Goal: Transaction & Acquisition: Book appointment/travel/reservation

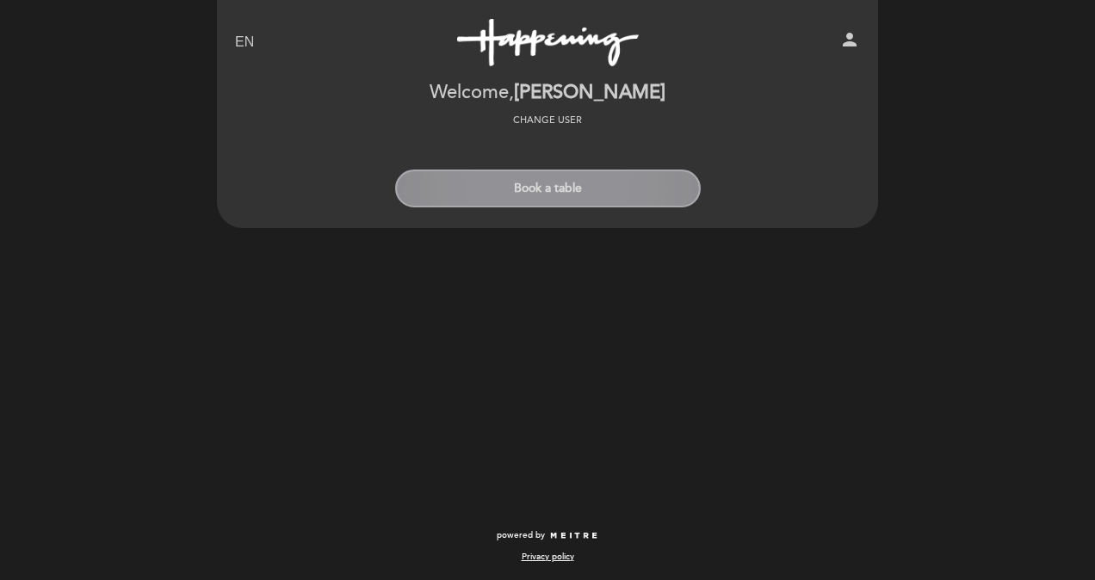
click at [571, 200] on button "Book a table" at bounding box center [548, 189] width 306 height 38
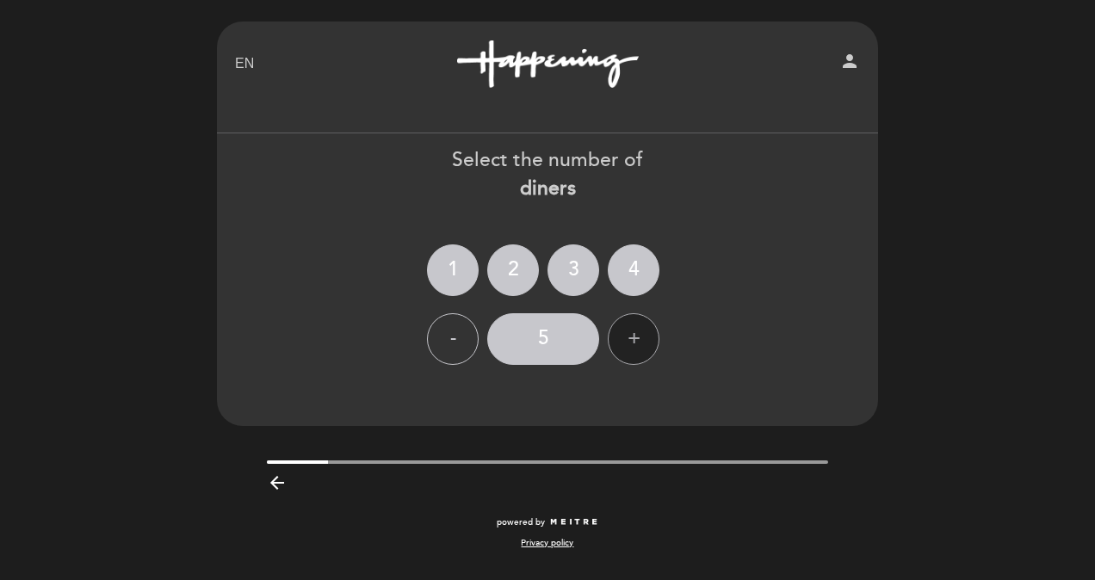
click at [632, 344] on div "+" at bounding box center [634, 339] width 52 height 52
click at [635, 344] on div "+" at bounding box center [634, 339] width 52 height 52
click at [635, 343] on div "+" at bounding box center [634, 339] width 52 height 52
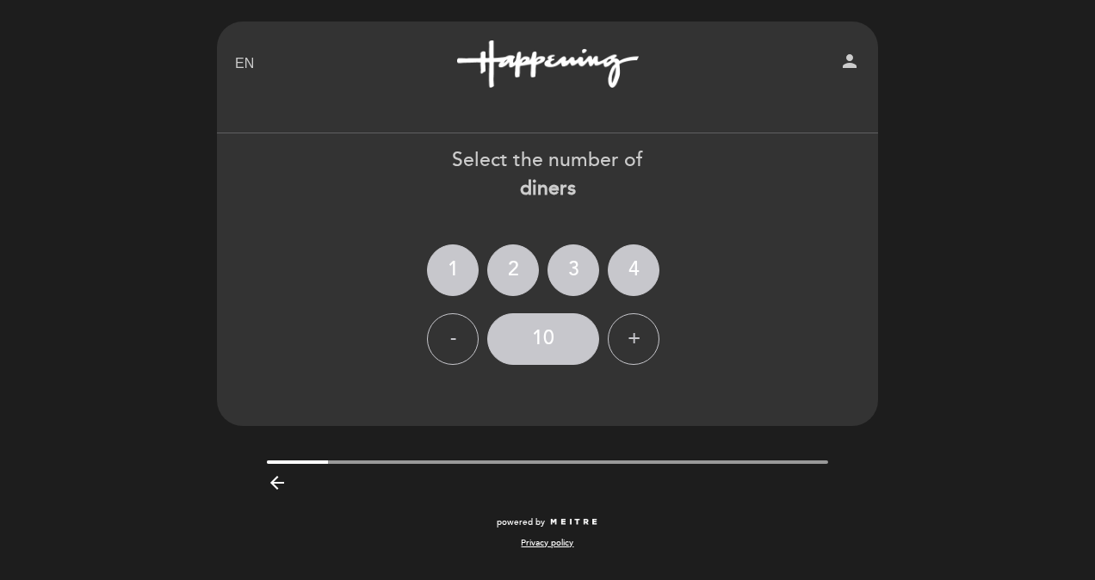
click at [341, 461] on div at bounding box center [548, 462] width 562 height 3
click at [816, 386] on header "EN ES PT Happening [GEOGRAPHIC_DATA][PERSON_NAME] person Welcome Welcome, [PERS…" at bounding box center [547, 224] width 661 height 405
click at [627, 278] on div "4" at bounding box center [634, 271] width 52 height 52
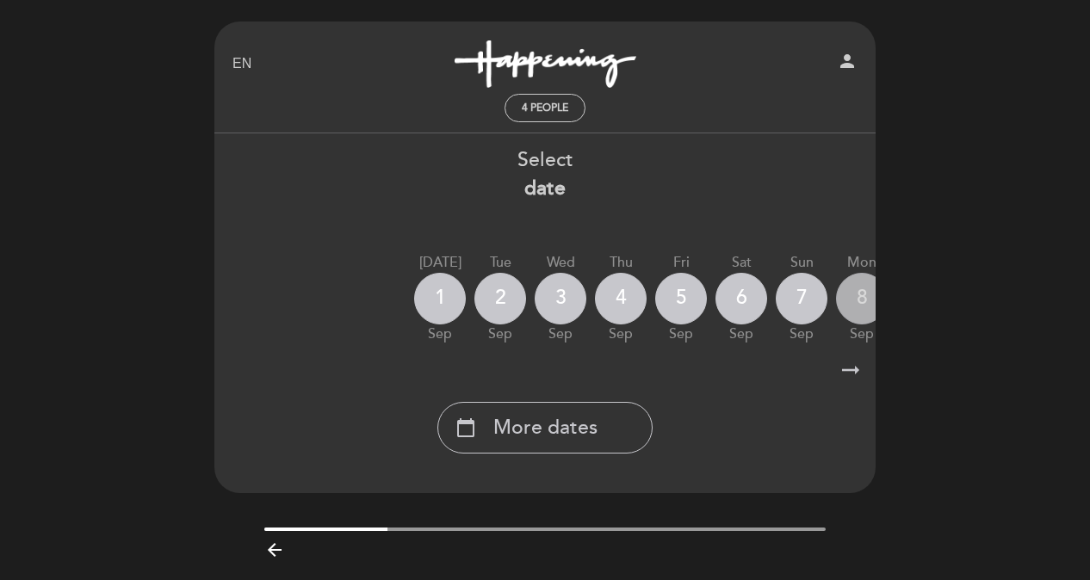
click at [856, 303] on div "8" at bounding box center [862, 299] width 52 height 52
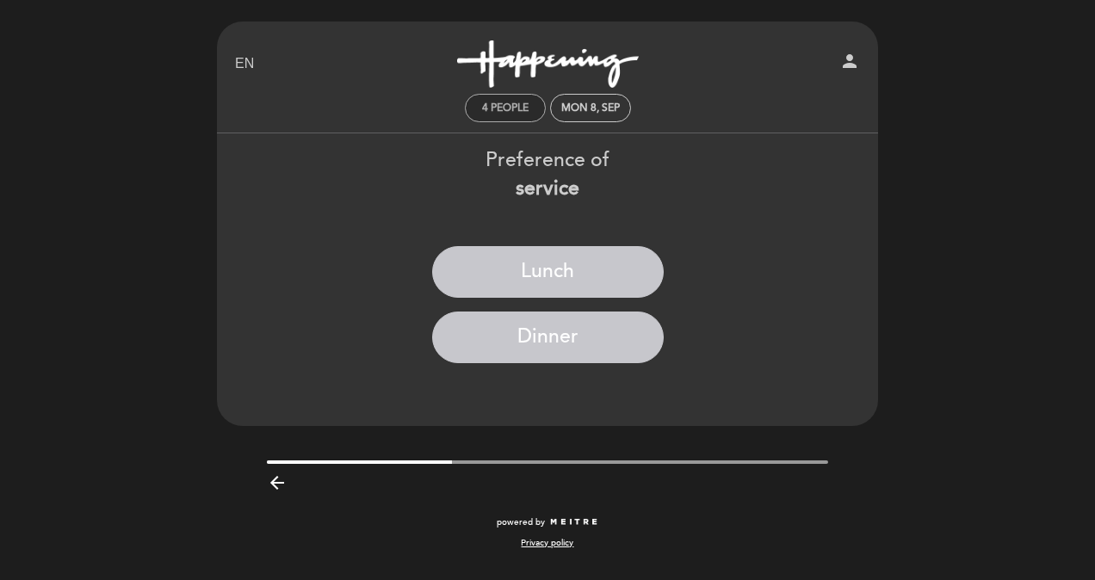
click at [513, 115] on div "4 people" at bounding box center [505, 108] width 79 height 27
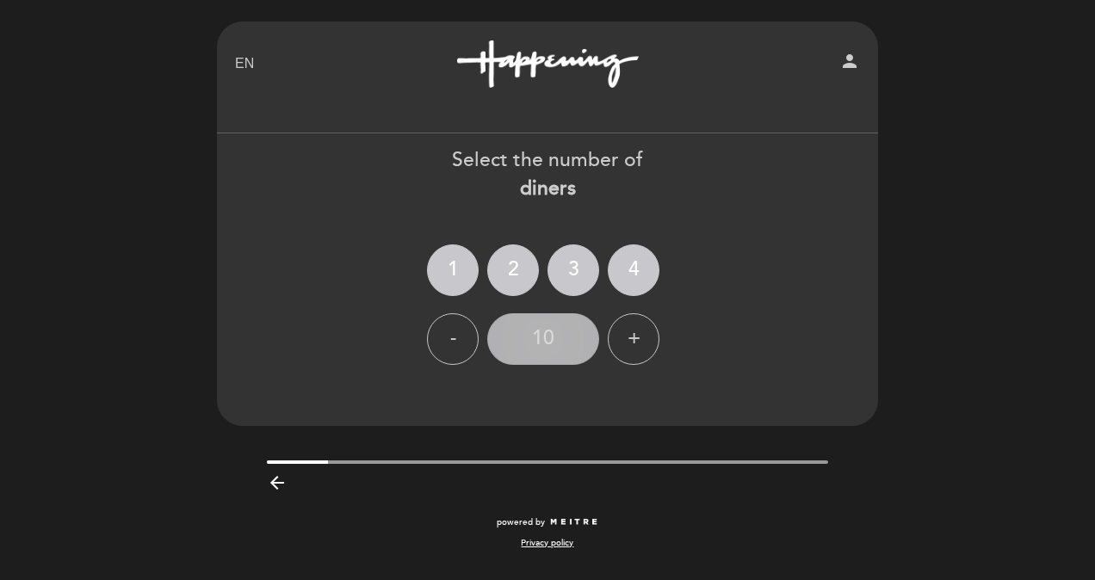
click at [556, 341] on div "10" at bounding box center [543, 339] width 112 height 52
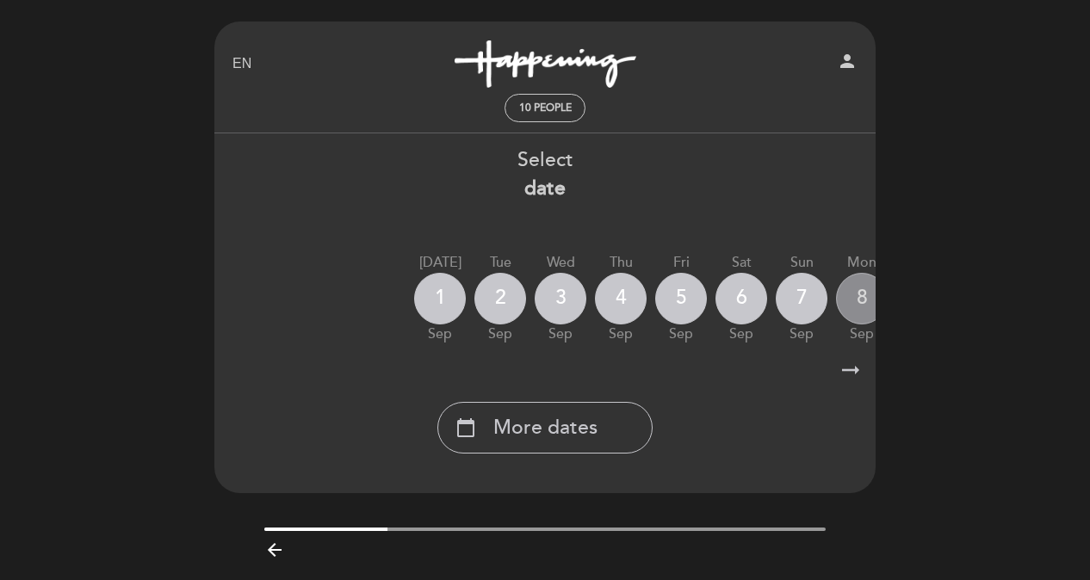
click at [852, 294] on div "8" at bounding box center [862, 299] width 52 height 52
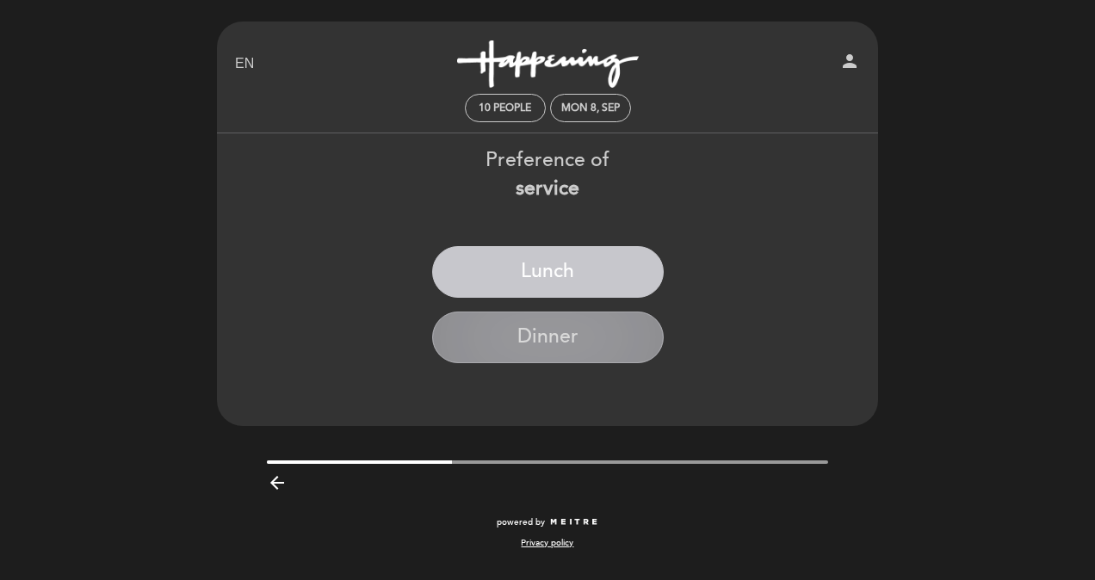
click at [579, 347] on button "Dinner" at bounding box center [548, 338] width 232 height 52
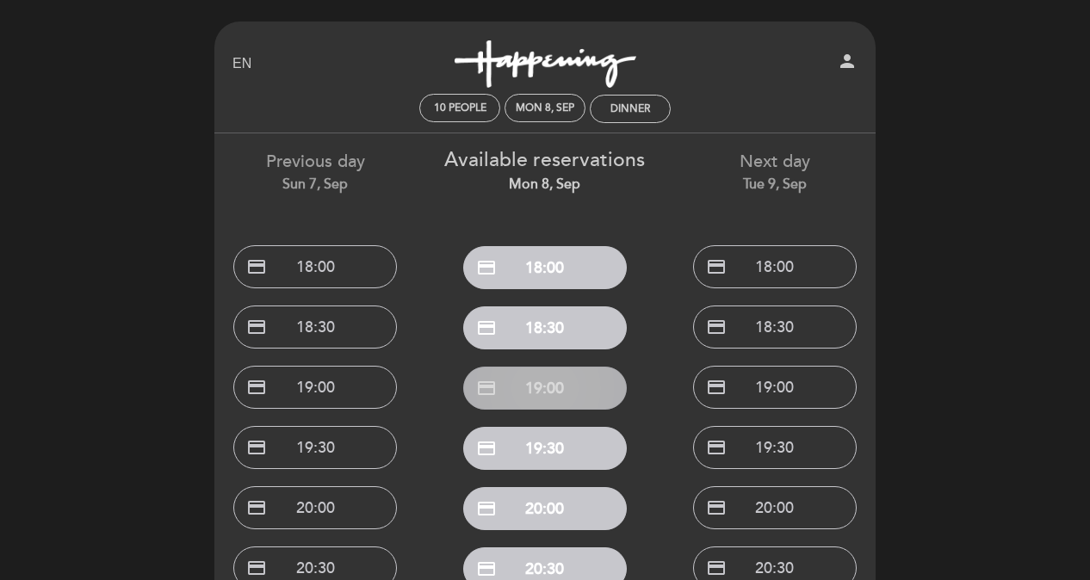
click at [573, 393] on button "credit_card 19:00" at bounding box center [545, 388] width 164 height 43
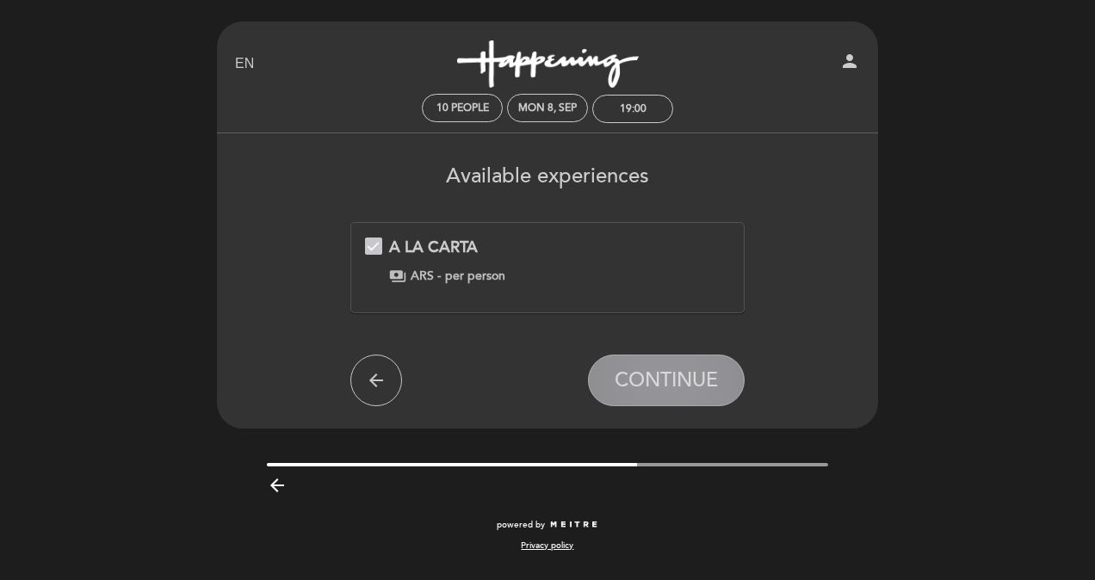
click at [649, 392] on span "CONTINUE" at bounding box center [666, 381] width 103 height 24
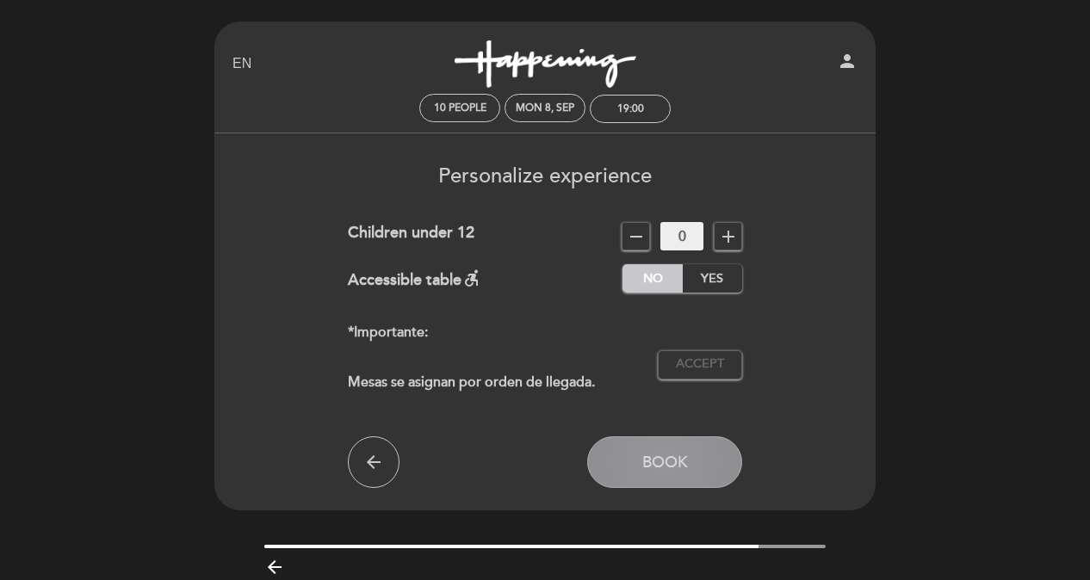
click at [673, 469] on span "Book" at bounding box center [665, 462] width 46 height 19
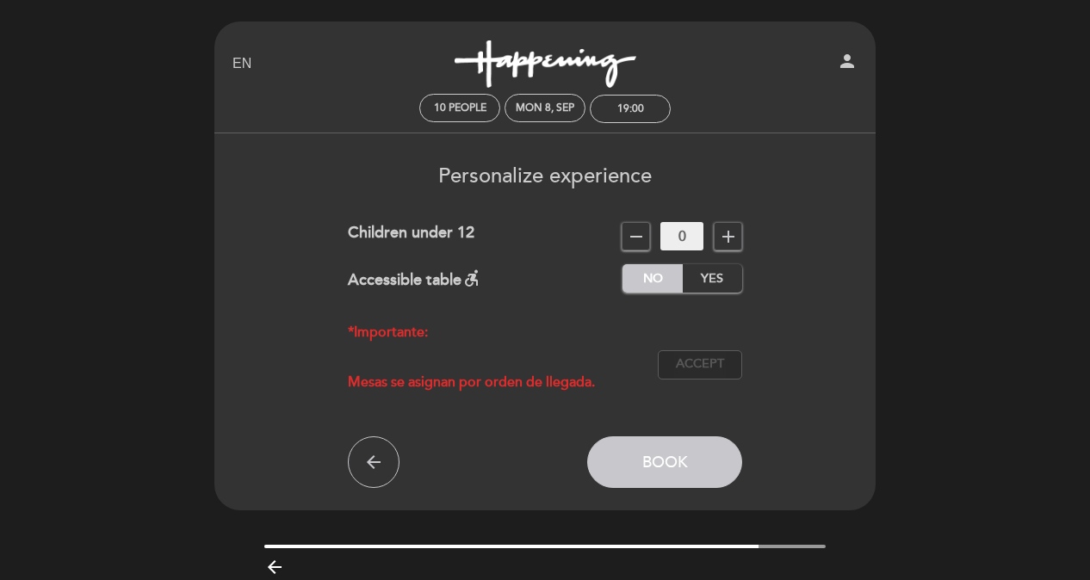
click at [710, 364] on span "Accept" at bounding box center [700, 365] width 48 height 18
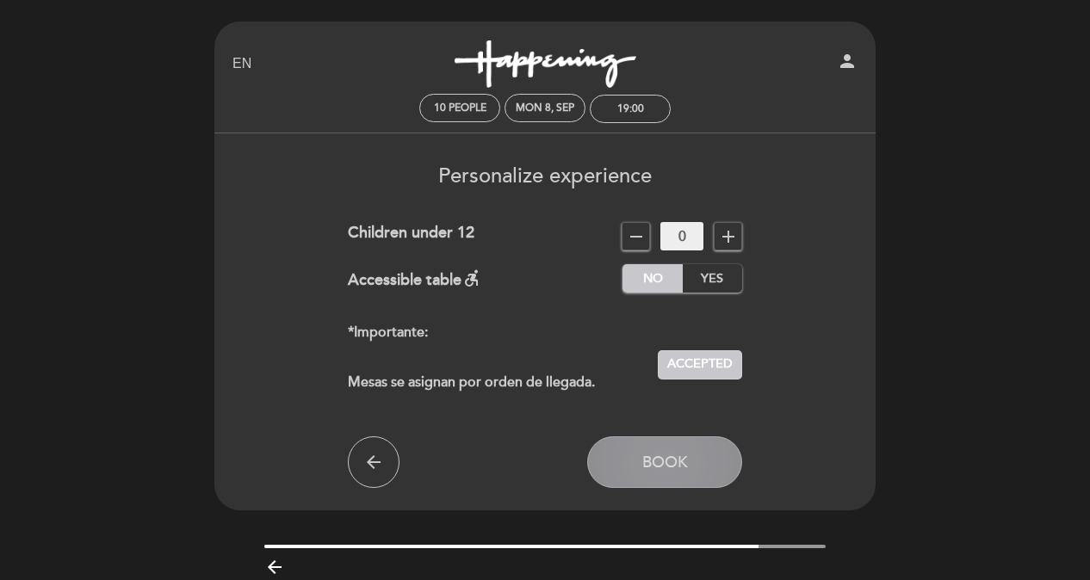
click at [684, 464] on span "Book" at bounding box center [665, 462] width 46 height 19
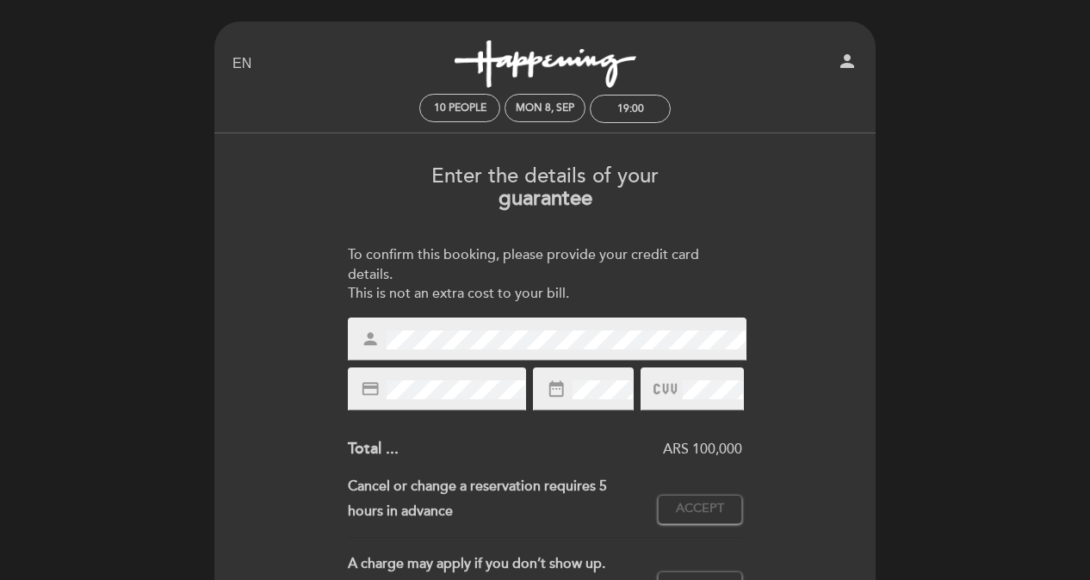
click at [716, 375] on div at bounding box center [692, 389] width 103 height 43
click at [707, 511] on span "Accept" at bounding box center [700, 509] width 48 height 18
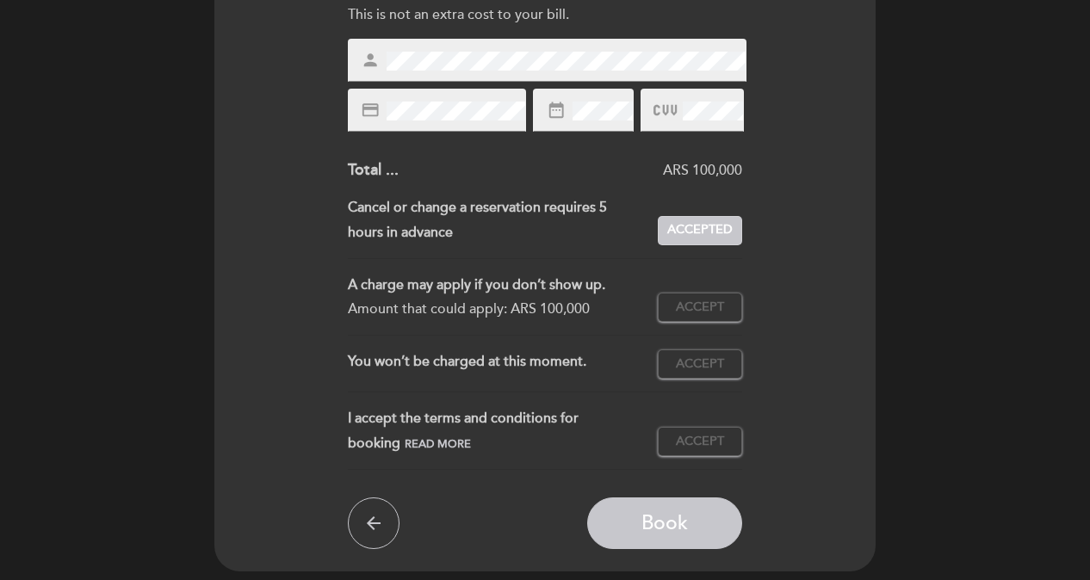
scroll to position [280, 0]
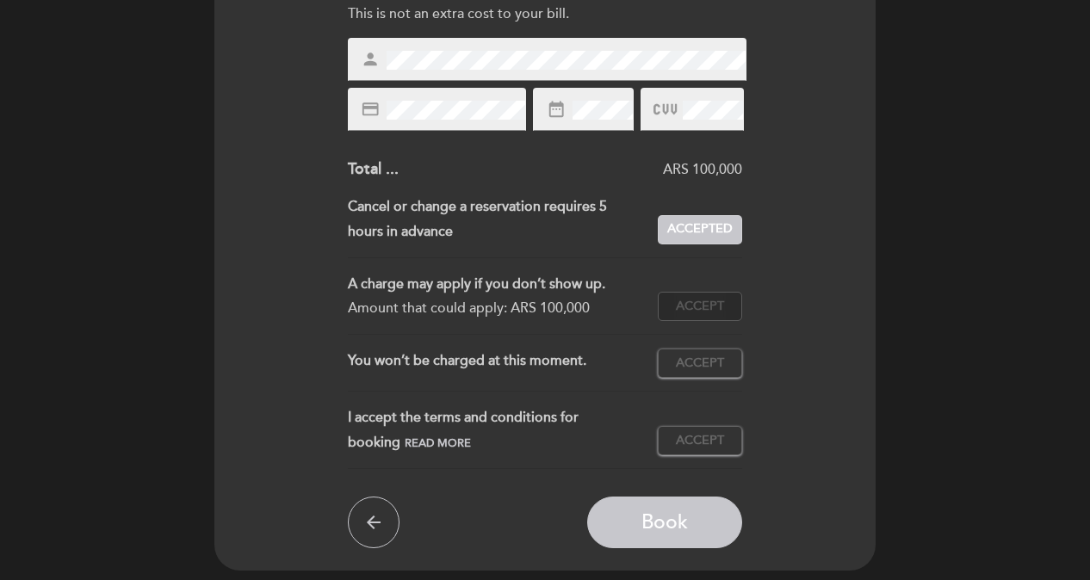
click at [703, 302] on span "Accept" at bounding box center [700, 307] width 48 height 18
click at [709, 363] on span "Accept" at bounding box center [700, 364] width 48 height 18
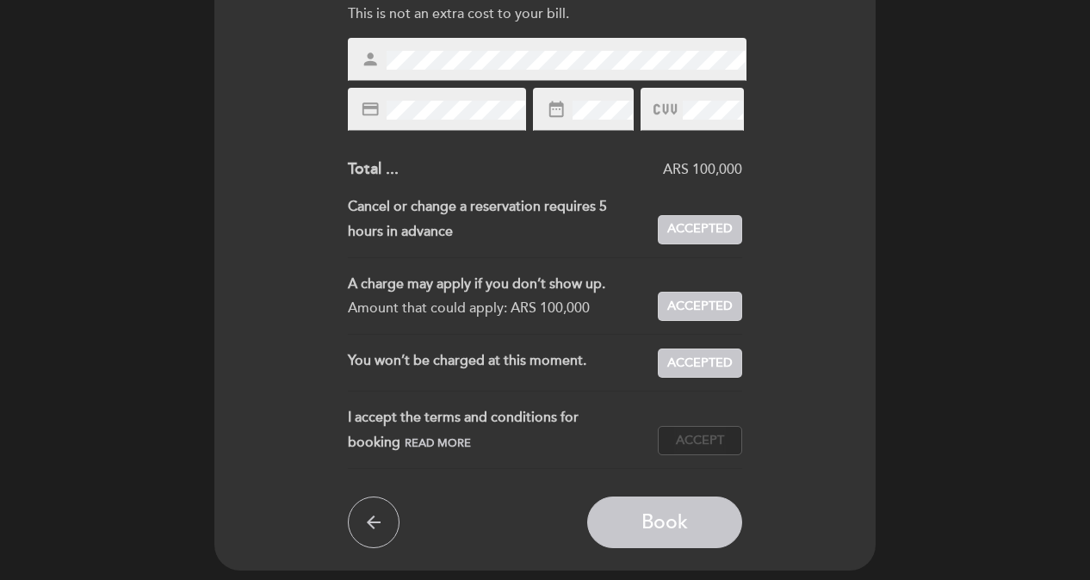
click at [724, 446] on span "Accept" at bounding box center [700, 441] width 48 height 18
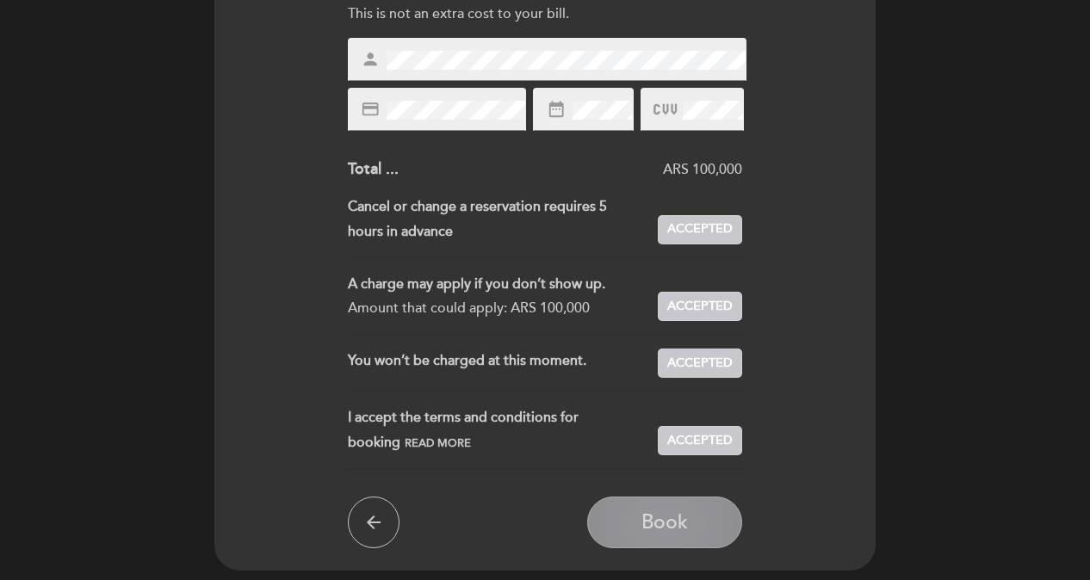
click at [676, 524] on span "Book" at bounding box center [664, 523] width 46 height 24
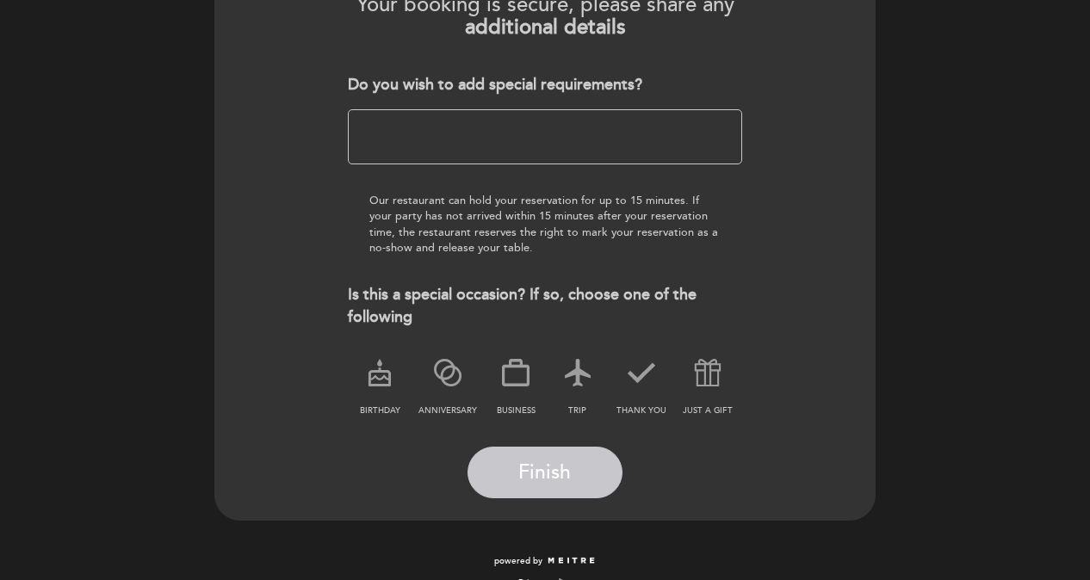
scroll to position [243, 0]
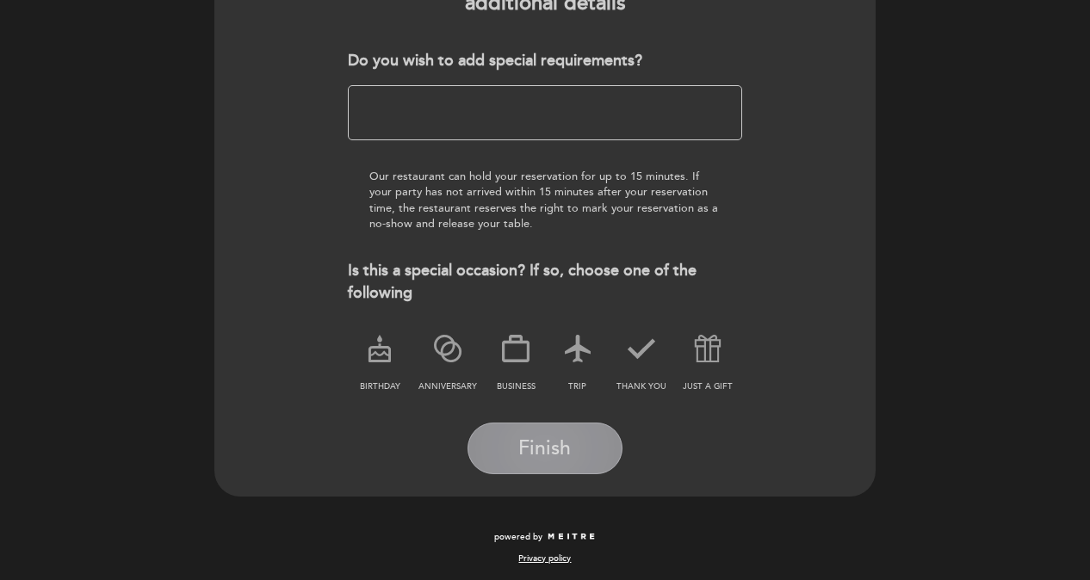
click at [531, 448] on span "Finish" at bounding box center [544, 449] width 53 height 24
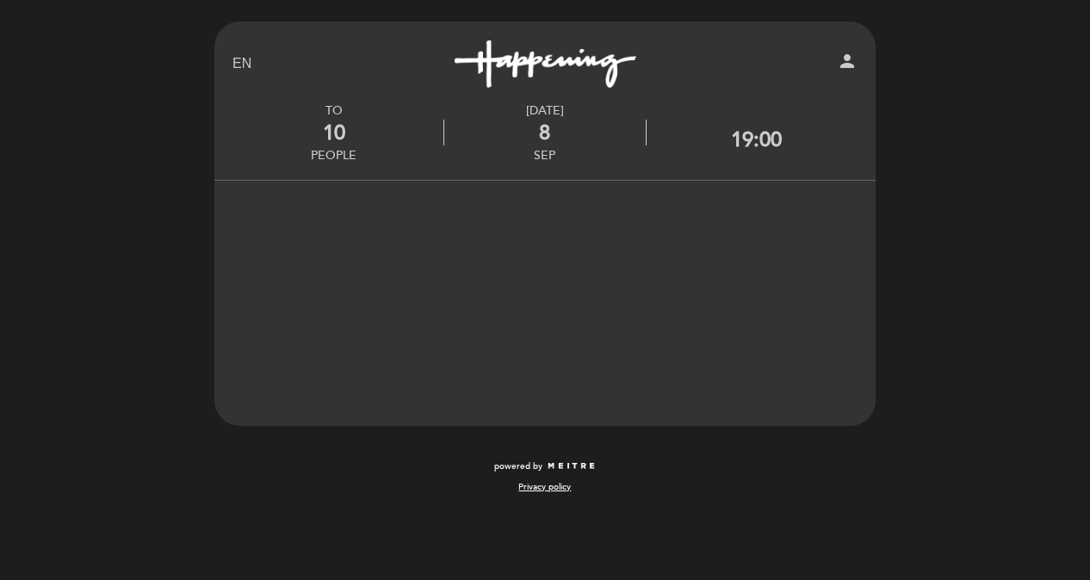
scroll to position [0, 0]
